Goal: Task Accomplishment & Management: Use online tool/utility

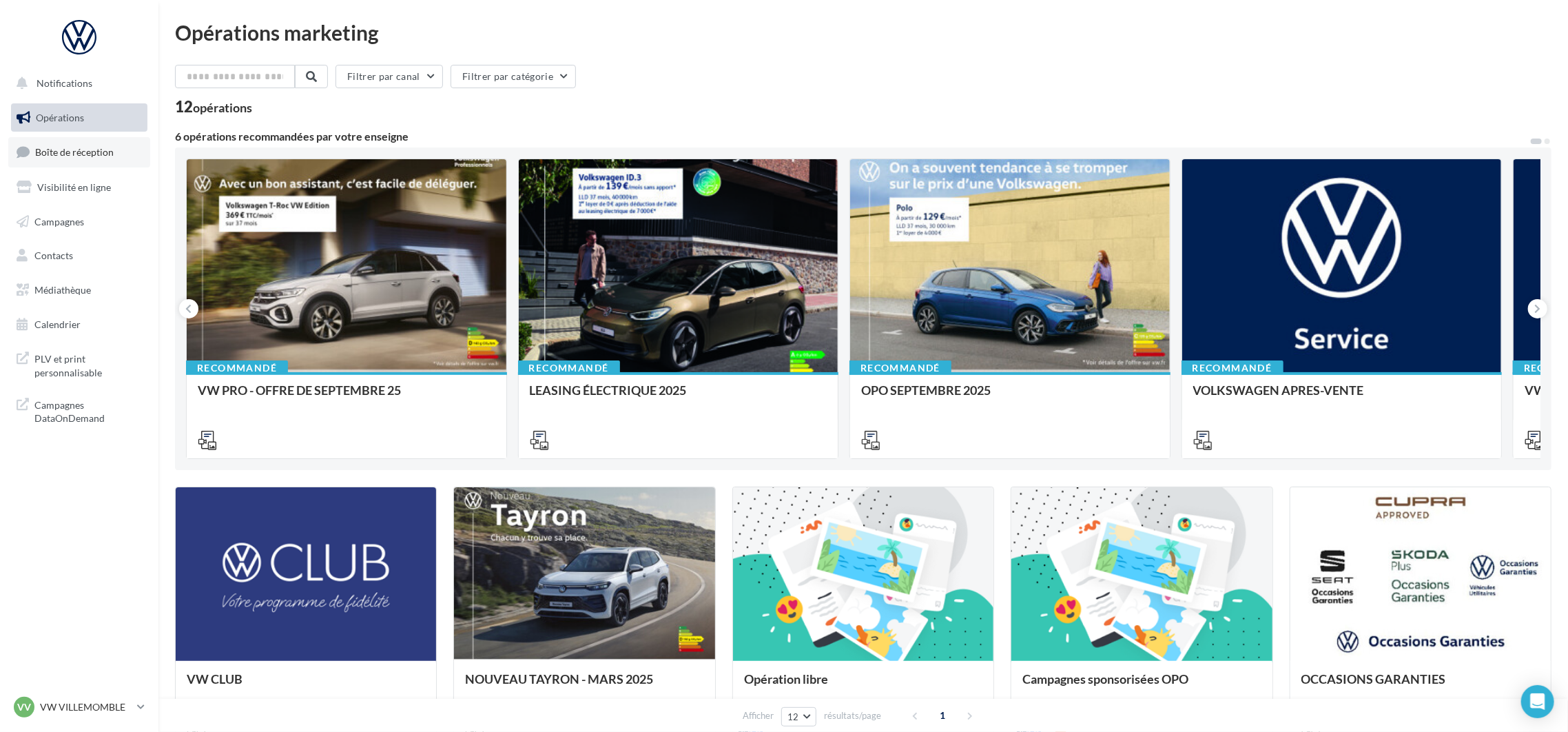
click at [97, 150] on span "Boîte de réception" at bounding box center [74, 152] width 78 height 12
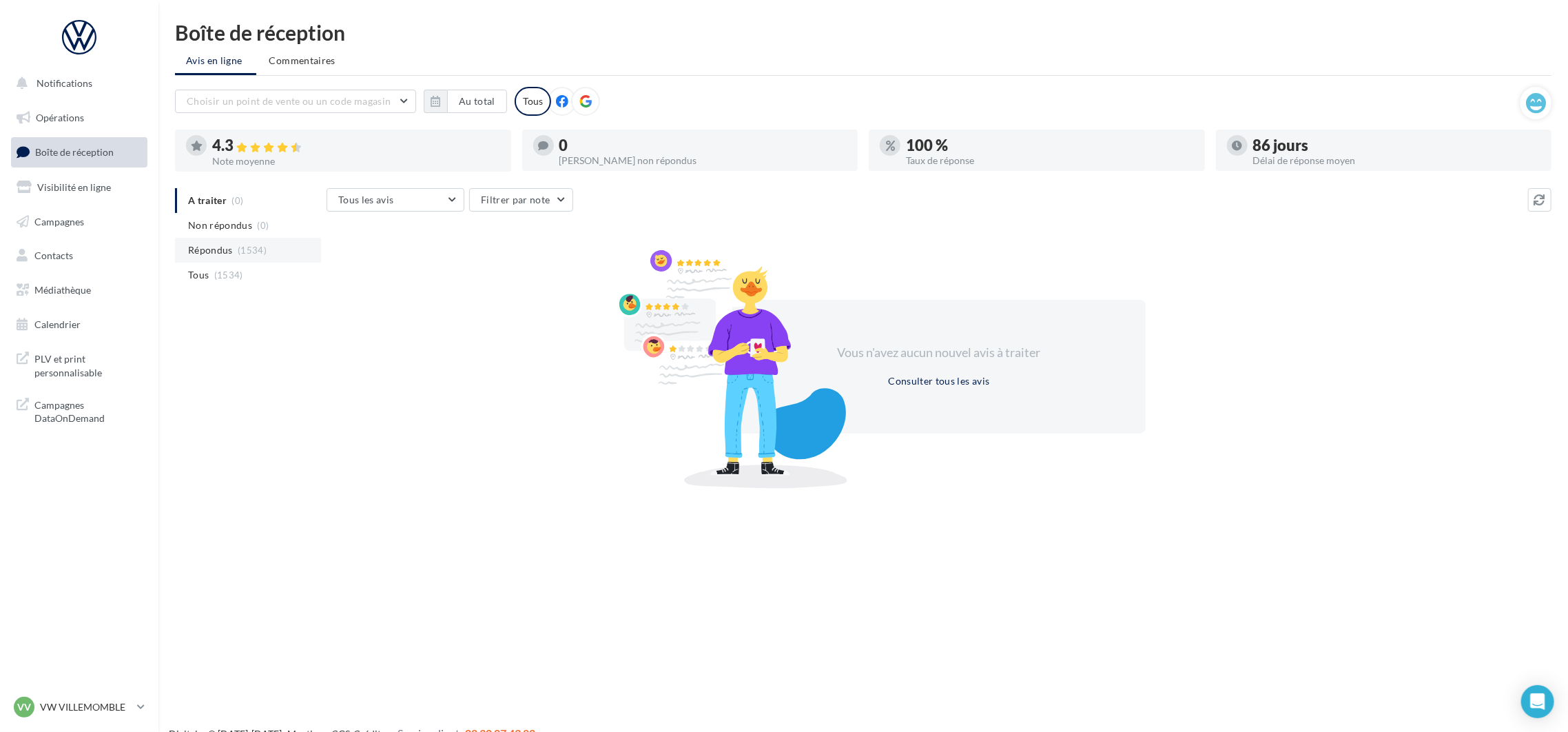
click at [245, 252] on span "(1534)" at bounding box center [252, 250] width 29 height 11
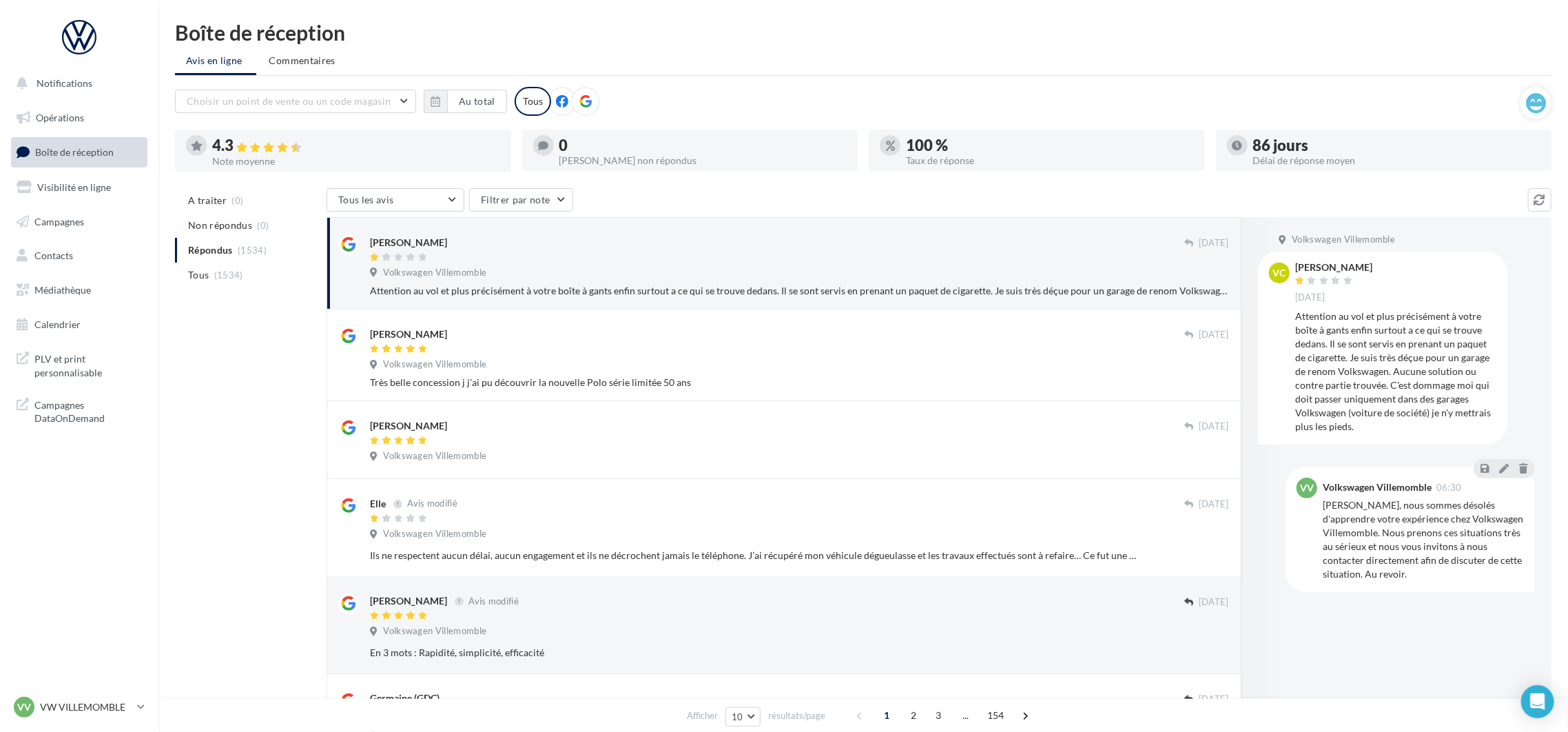
click at [567, 272] on div "Volkswagen Villemomble" at bounding box center [800, 274] width 859 height 16
drag, startPoint x: 1314, startPoint y: 510, endPoint x: 1420, endPoint y: 594, distance: 135.2
click at [1420, 594] on div "Volkswagen Villemomble VC Victoria Clavreul [DATE] Attention au vol et plus pré…" at bounding box center [1396, 458] width 310 height 482
copy div "Volkswagen Villemomble 06:30 Madame [PERSON_NAME], nous sommes désolés d'appren…"
